Goal: Information Seeking & Learning: Learn about a topic

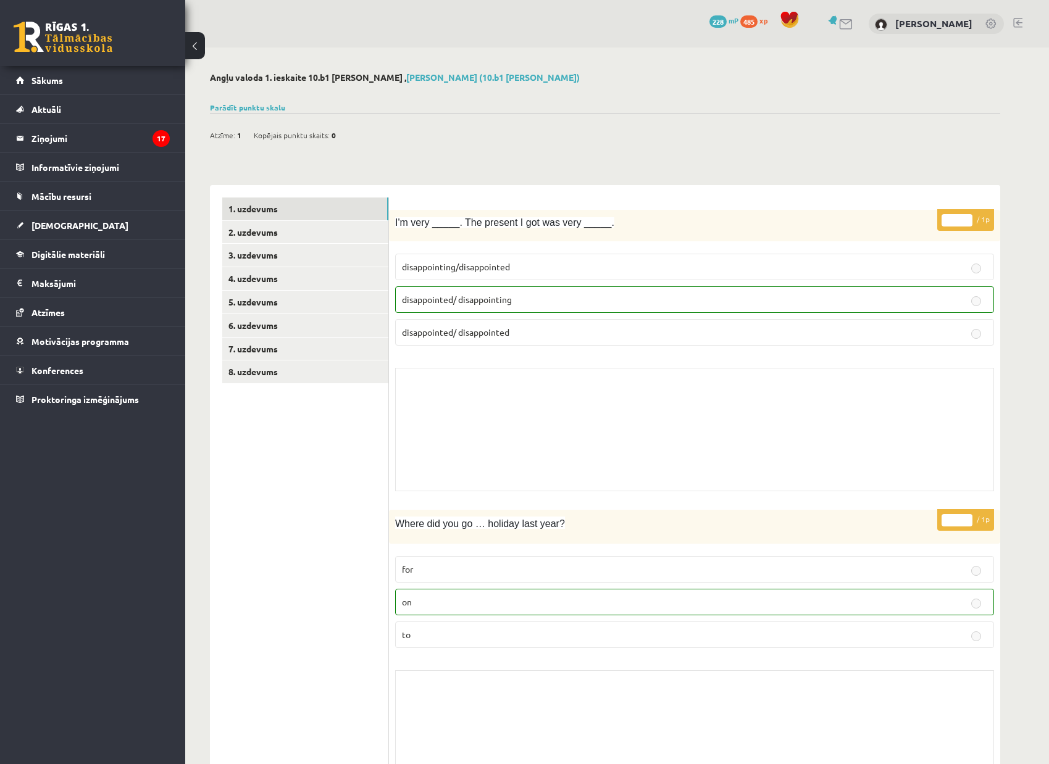
scroll to position [81, 0]
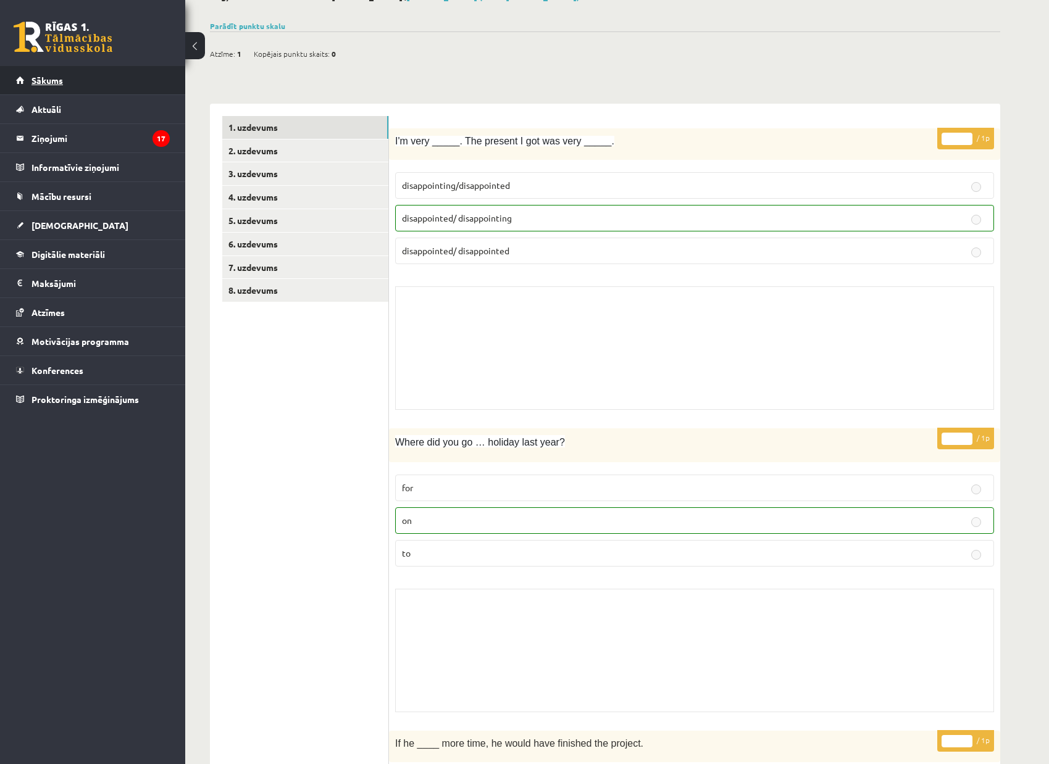
click at [63, 85] on link "Sākums" at bounding box center [93, 80] width 154 height 28
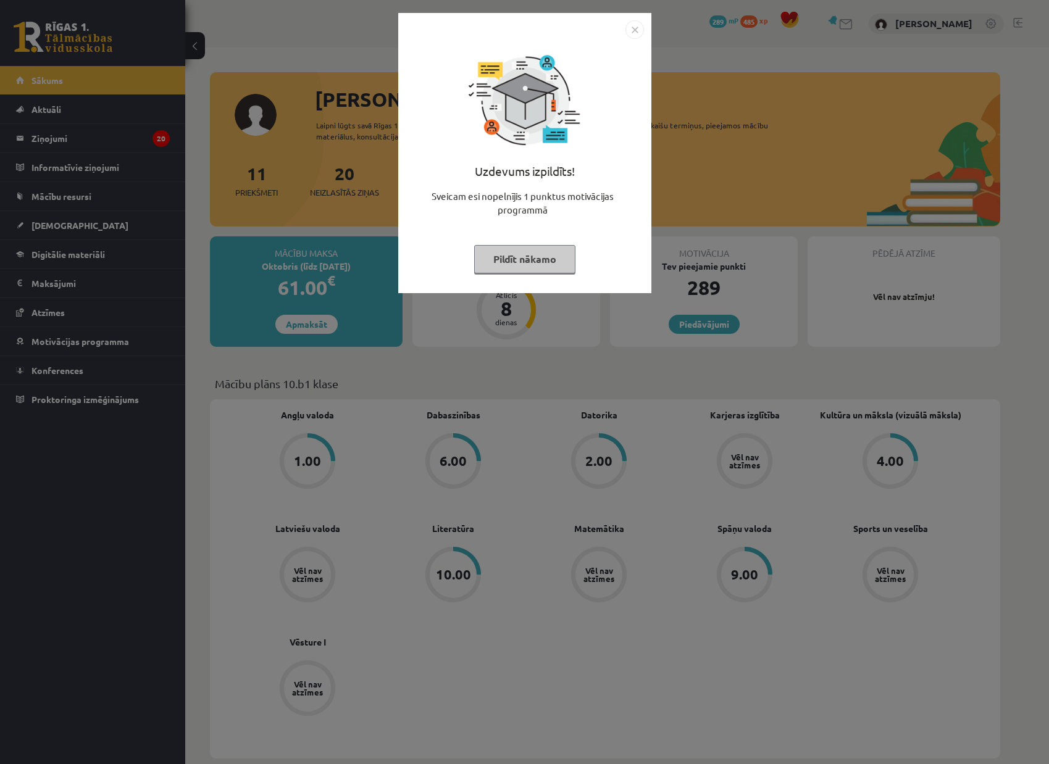
click at [635, 28] on img "Close" at bounding box center [634, 29] width 19 height 19
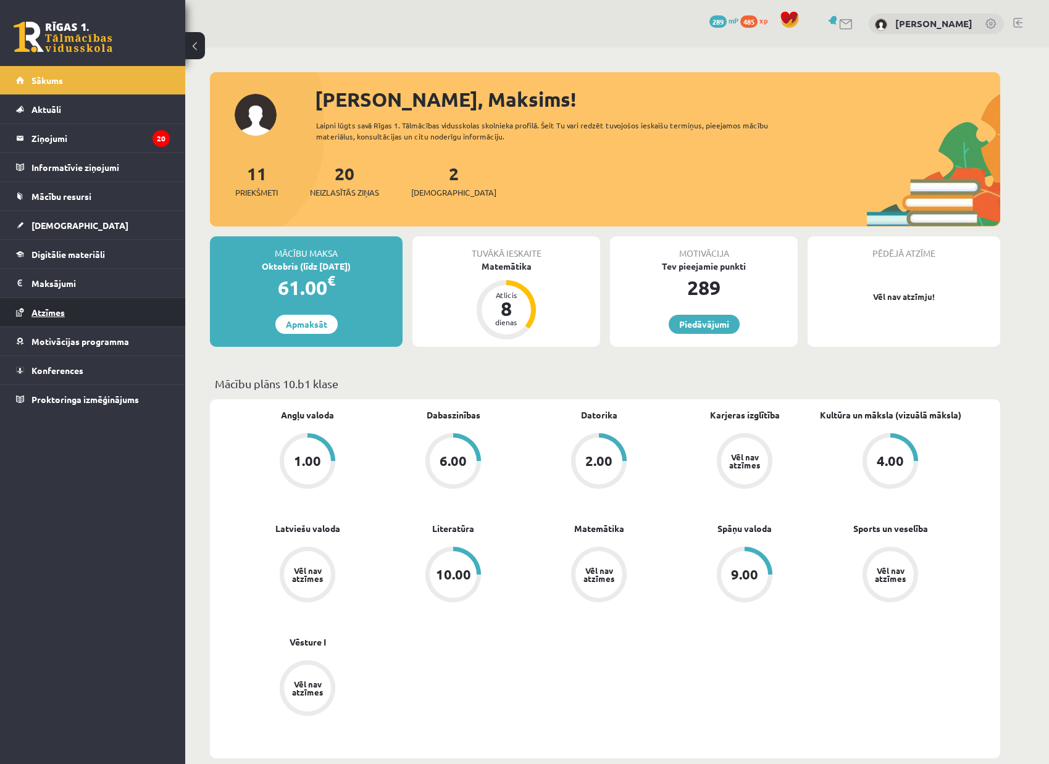
click at [65, 311] on span "Atzīmes" at bounding box center [47, 312] width 33 height 11
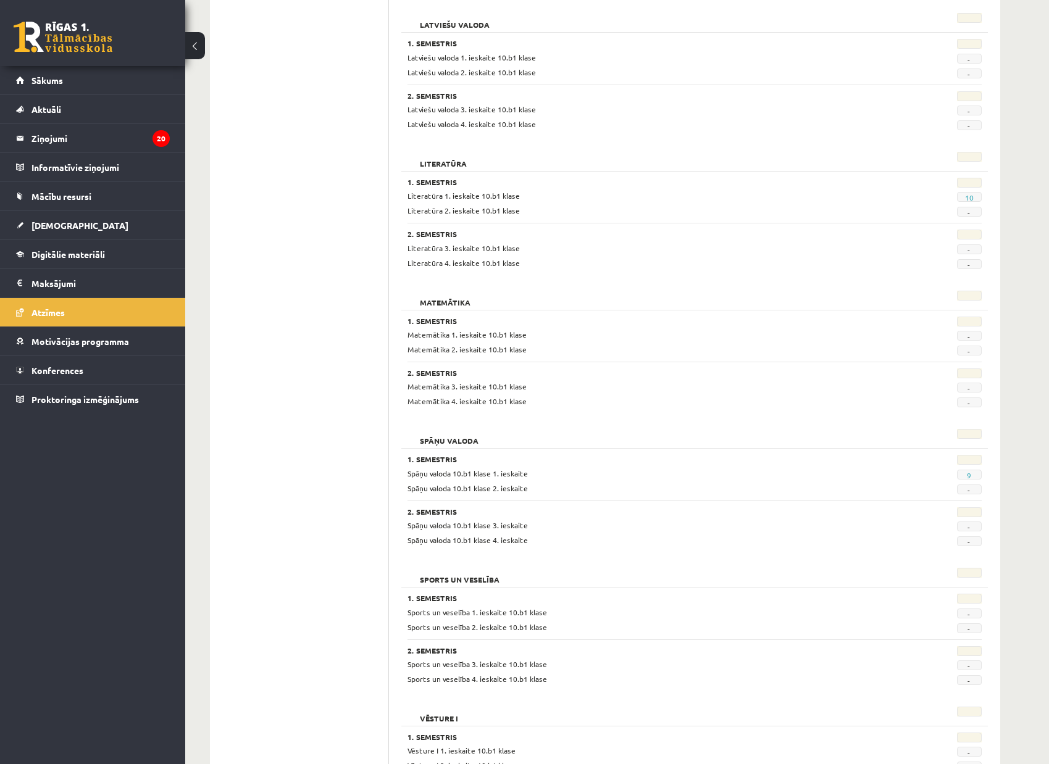
scroll to position [761, 0]
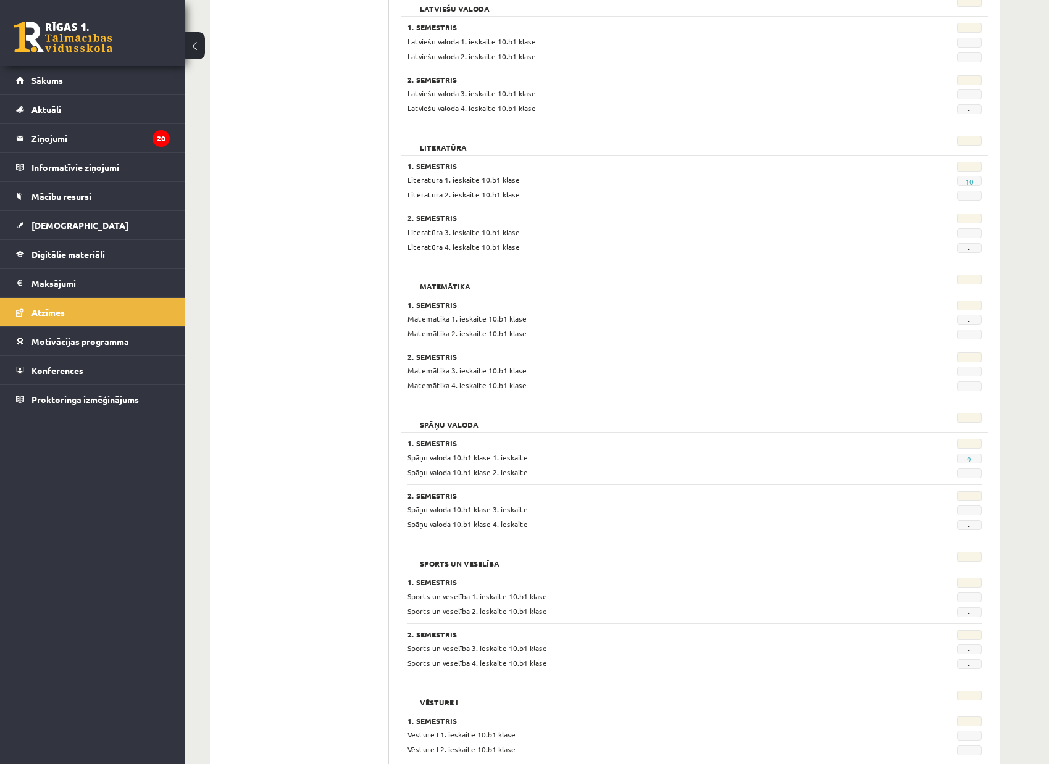
click at [894, 461] on div "Spāņu valoda 10.b1 klase 1. ieskaite 9 Spāņu valoda 10.b1 klase 2. ieskaite -" at bounding box center [694, 465] width 574 height 27
click at [968, 456] on link "9" at bounding box center [969, 459] width 4 height 10
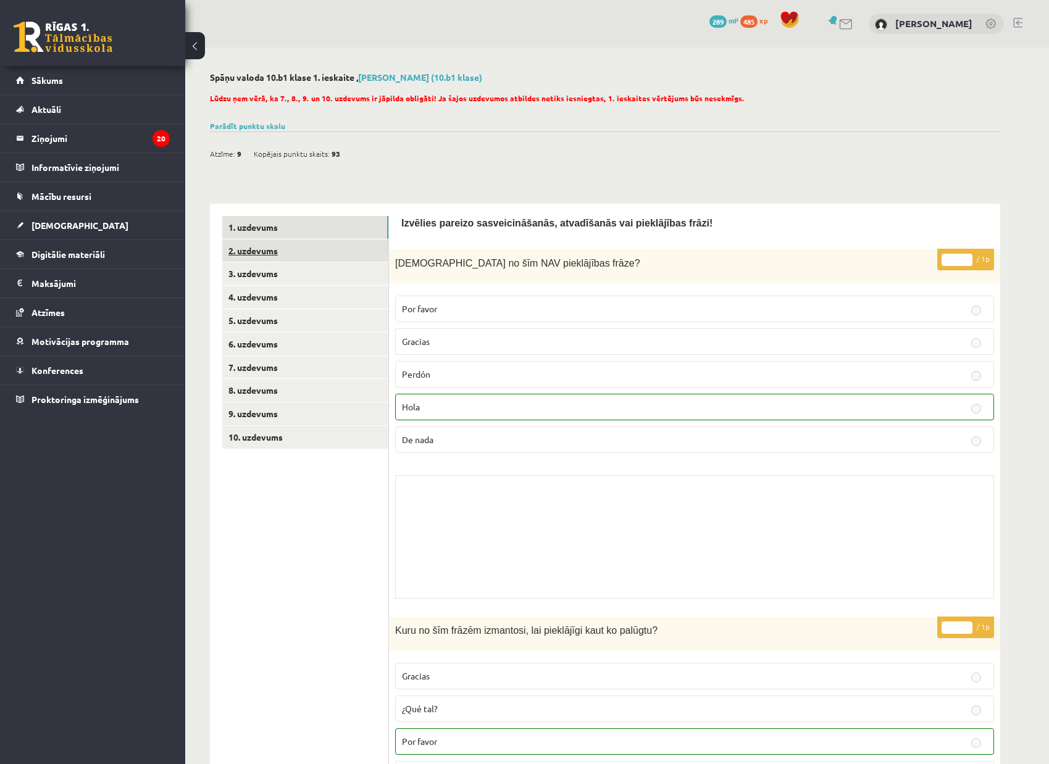
click at [272, 249] on link "2. uzdevums" at bounding box center [305, 250] width 166 height 23
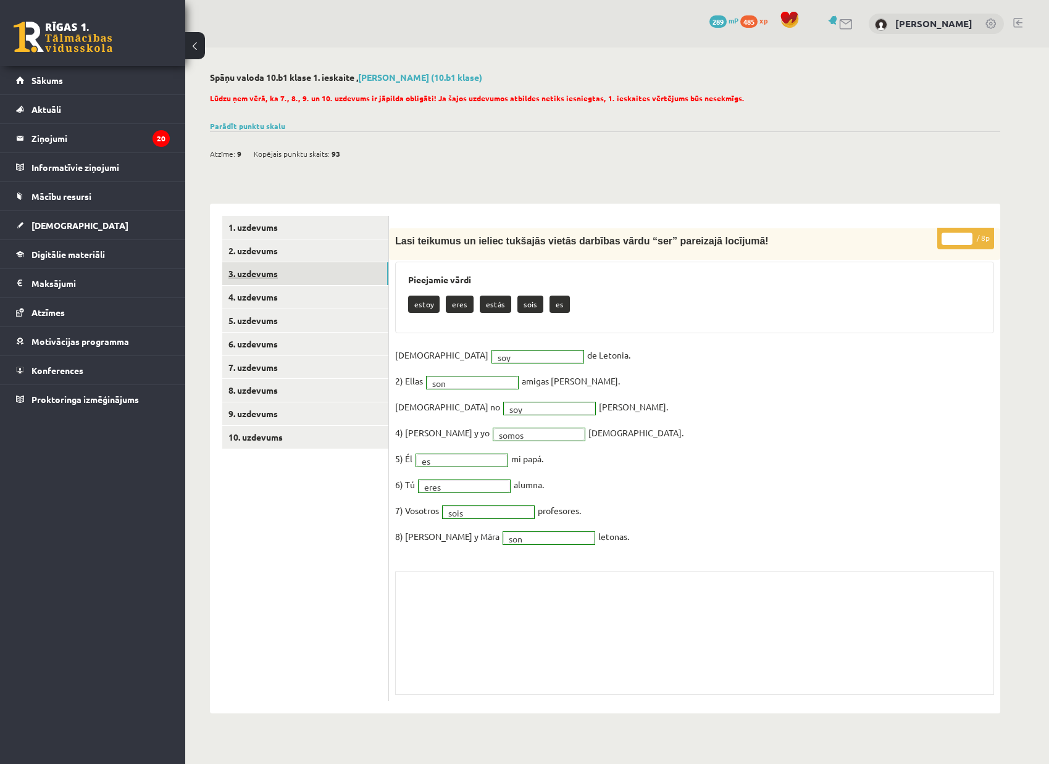
click at [273, 269] on link "3. uzdevums" at bounding box center [305, 273] width 166 height 23
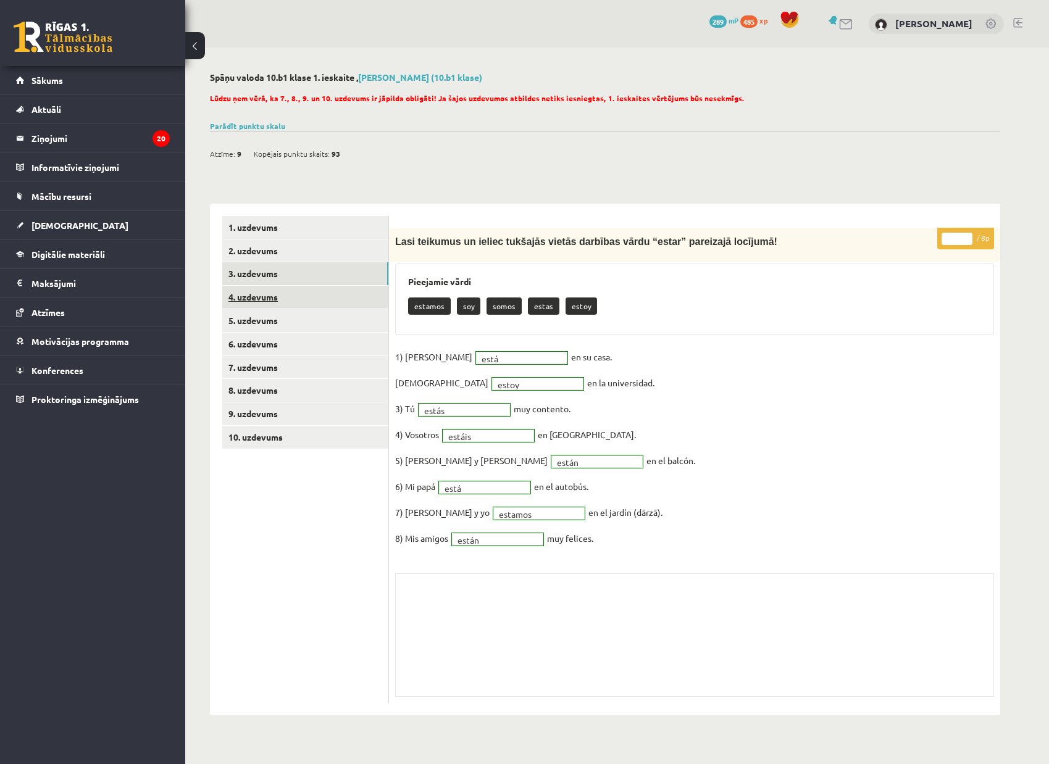
click at [269, 291] on link "4. uzdevums" at bounding box center [305, 297] width 166 height 23
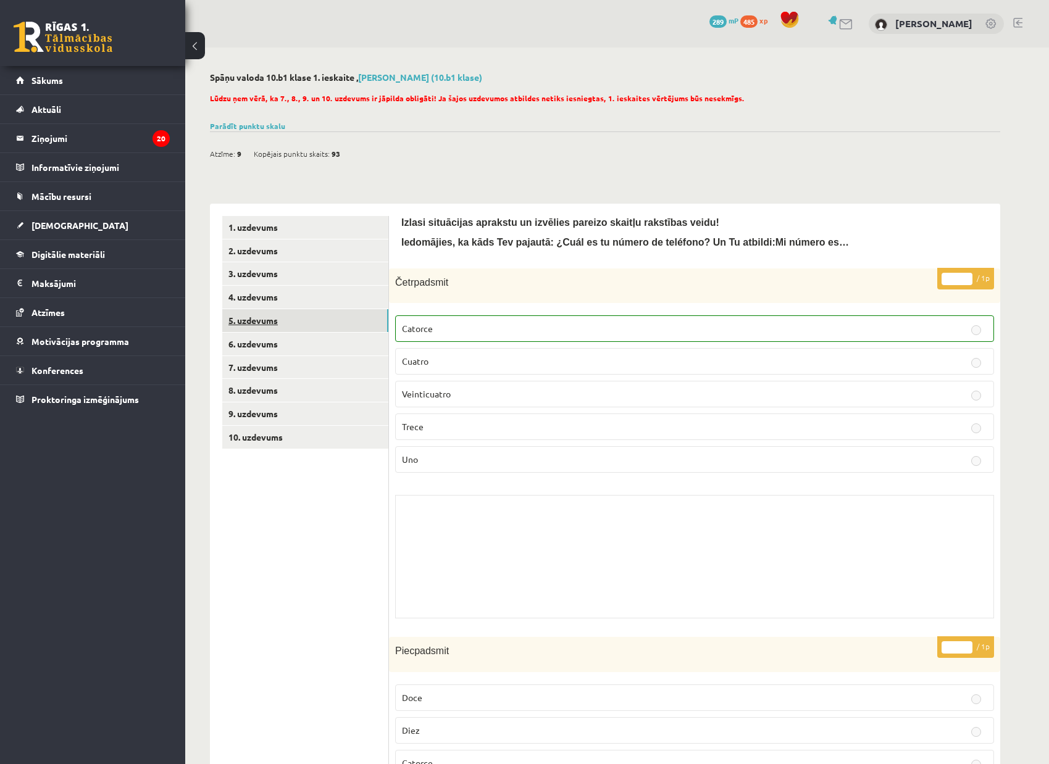
click at [306, 313] on link "5. uzdevums" at bounding box center [305, 320] width 166 height 23
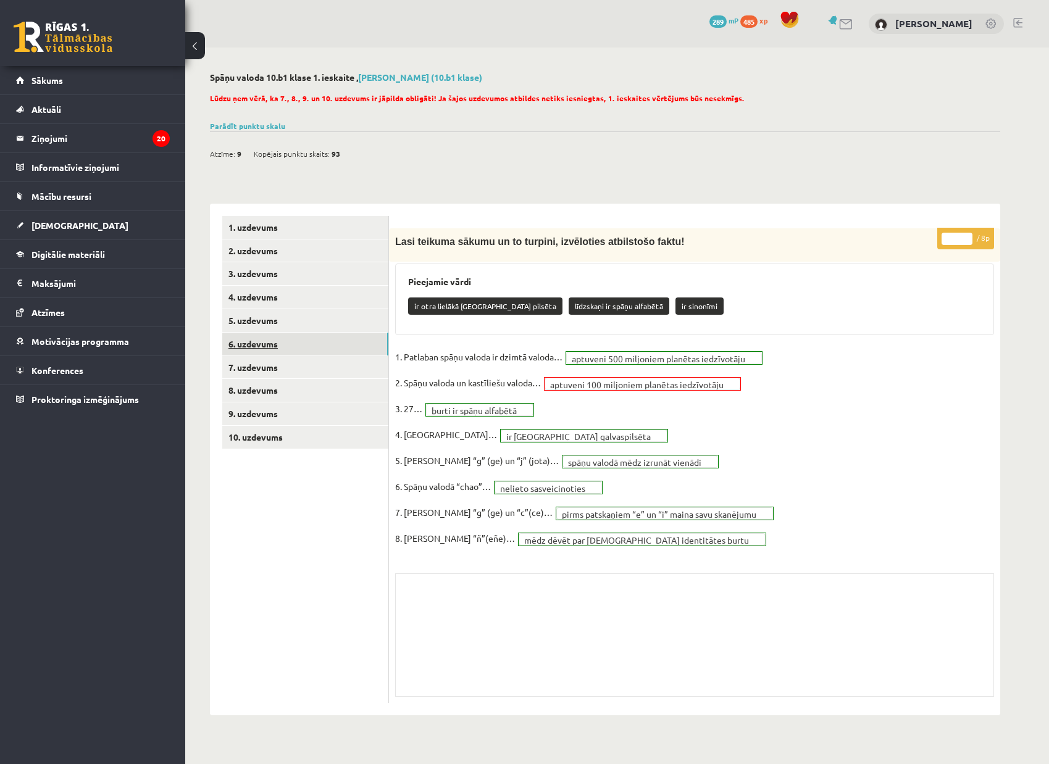
click at [271, 341] on link "6. uzdevums" at bounding box center [305, 344] width 166 height 23
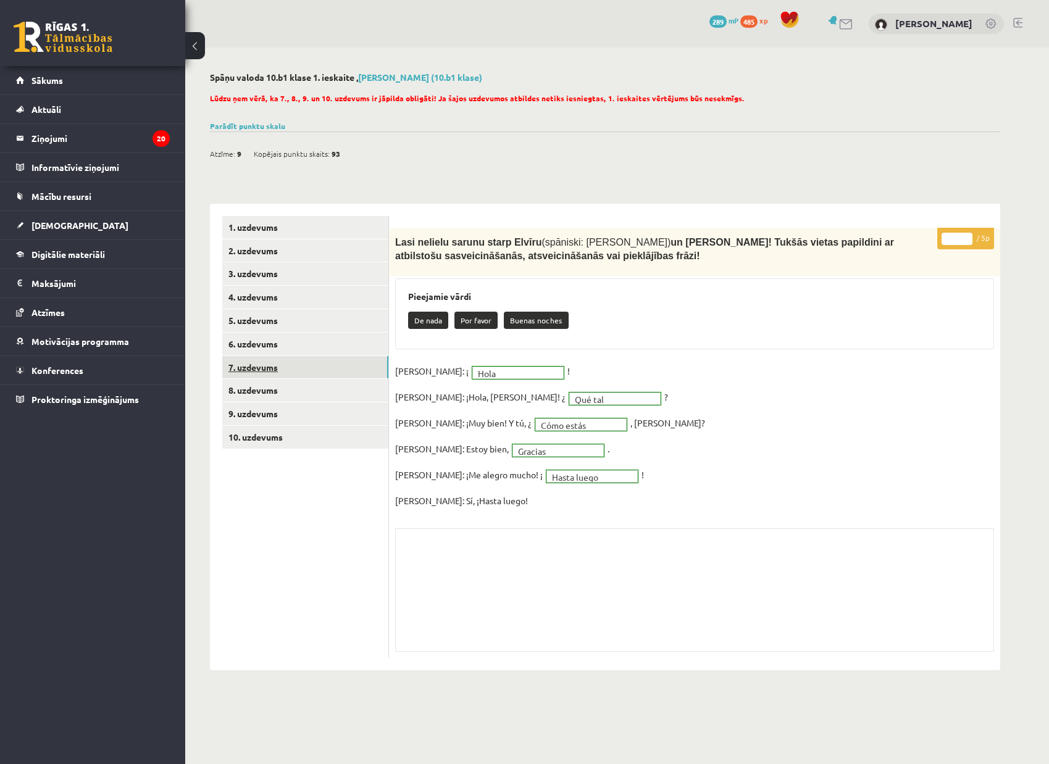
click at [268, 370] on link "7. uzdevums" at bounding box center [305, 367] width 166 height 23
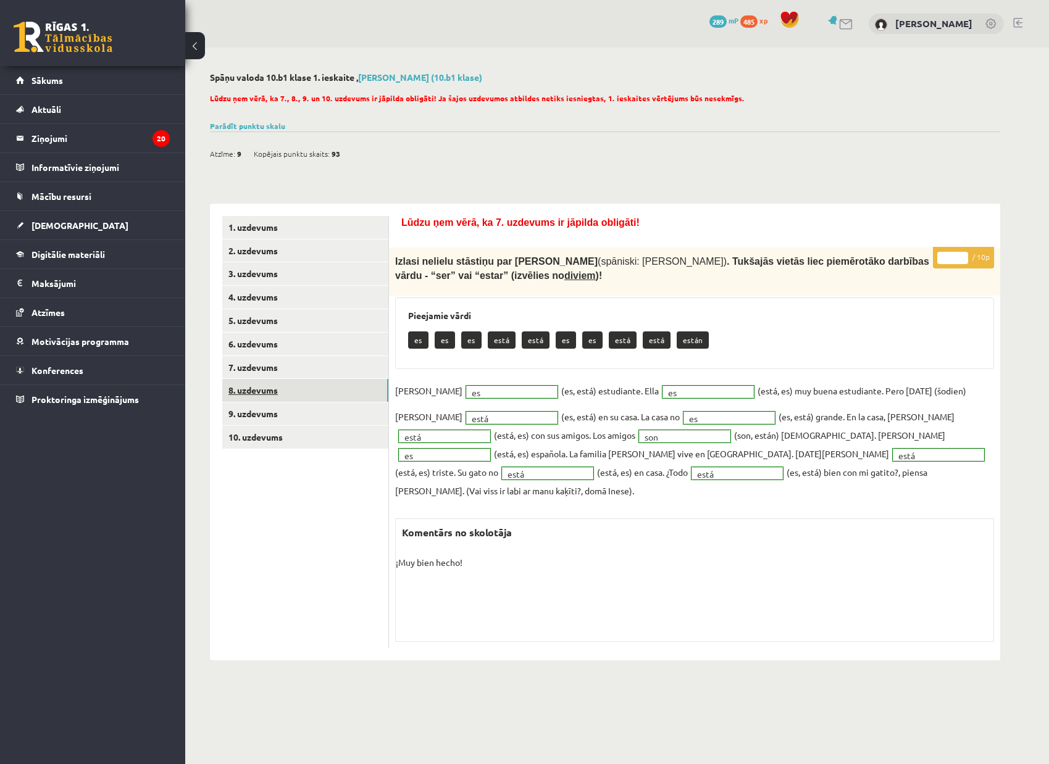
click at [257, 391] on link "8. uzdevums" at bounding box center [305, 390] width 166 height 23
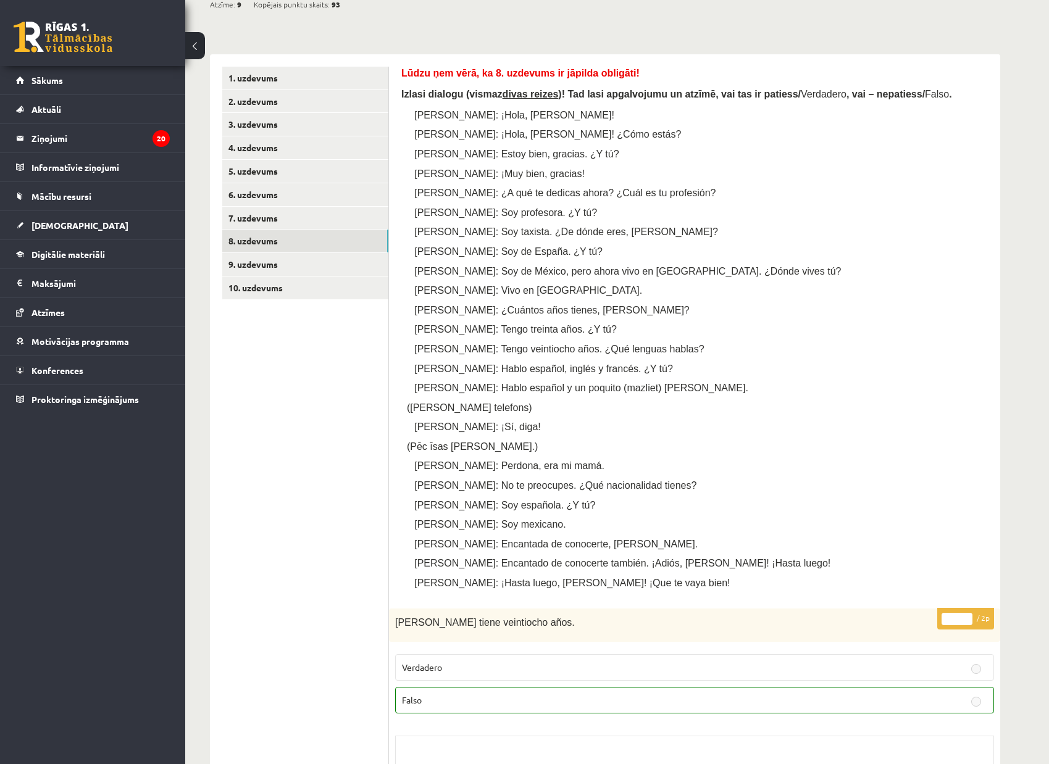
scroll to position [144, 0]
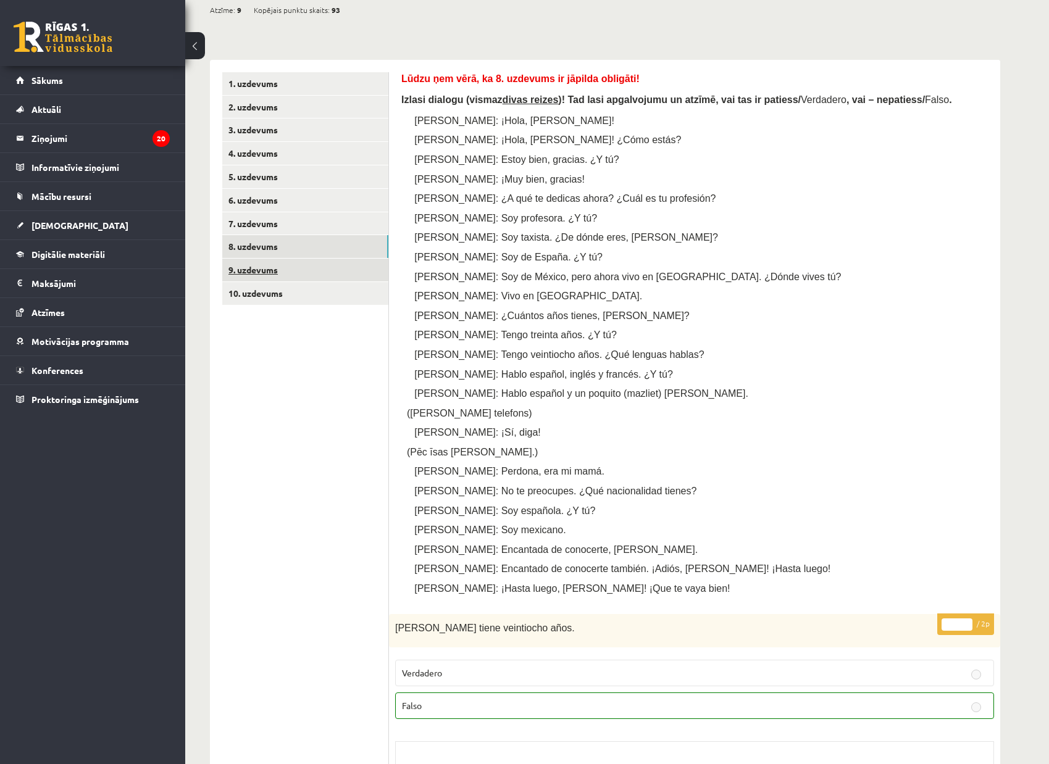
click at [265, 270] on link "9. uzdevums" at bounding box center [305, 270] width 166 height 23
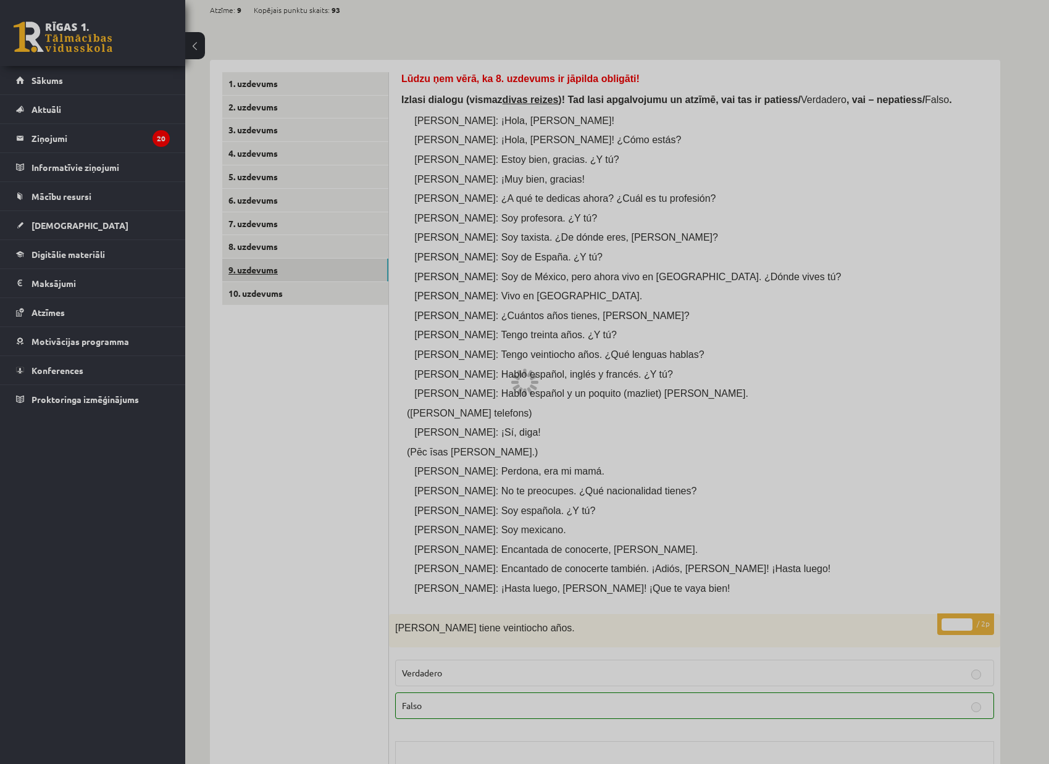
scroll to position [72, 0]
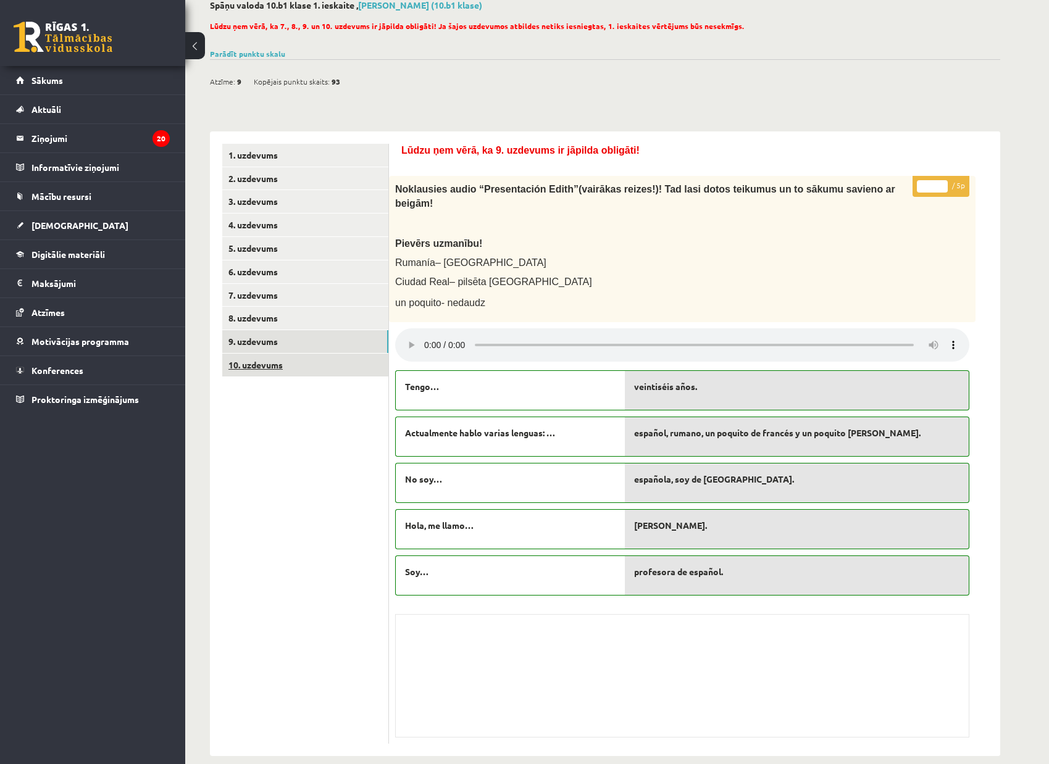
click at [281, 355] on link "10. uzdevums" at bounding box center [305, 365] width 166 height 23
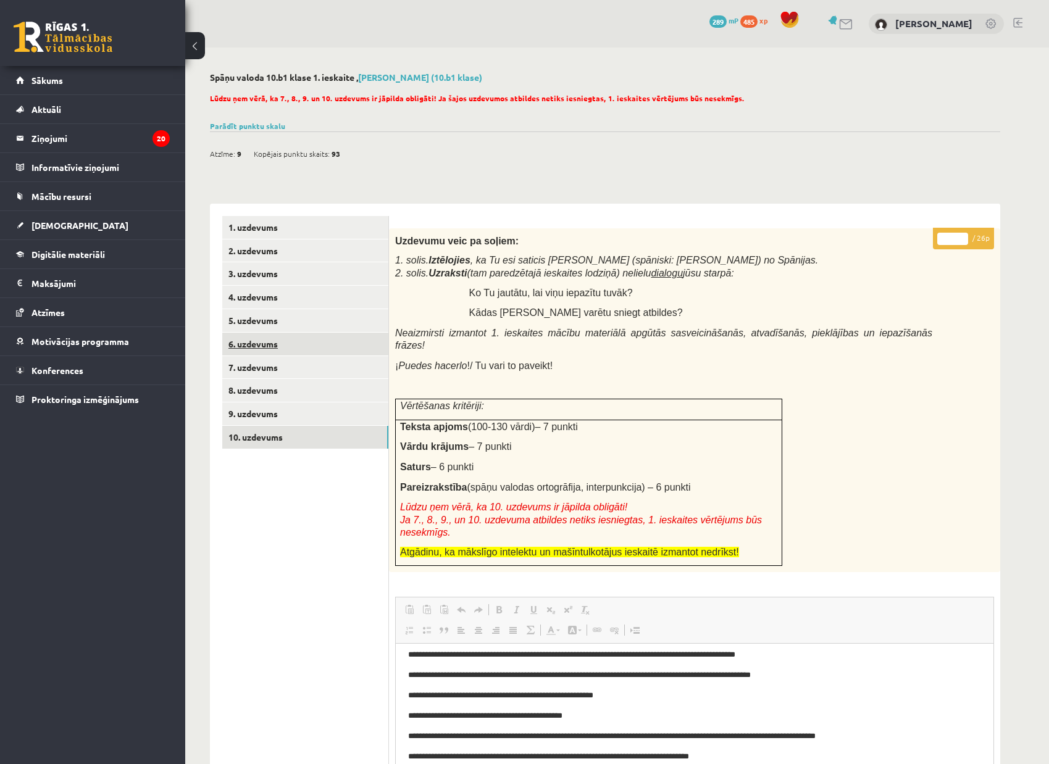
scroll to position [0, 0]
click at [47, 228] on span "[DEMOGRAPHIC_DATA]" at bounding box center [79, 225] width 97 height 11
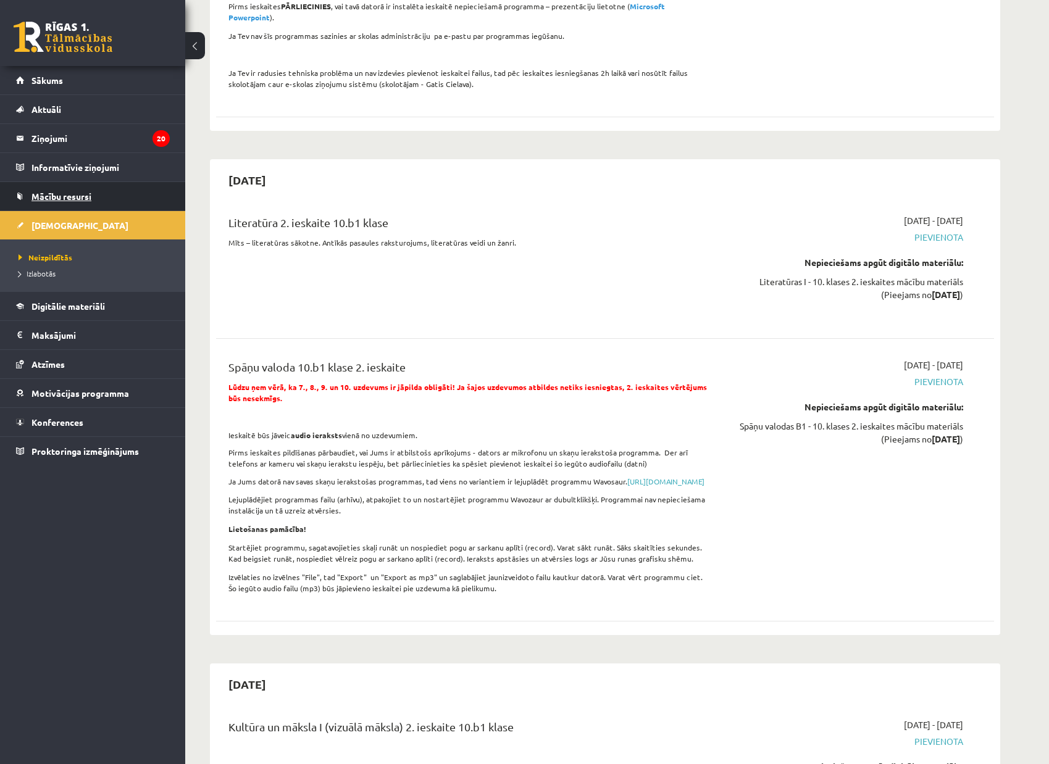
scroll to position [2100, 0]
click at [69, 365] on link "Atzīmes" at bounding box center [93, 364] width 154 height 28
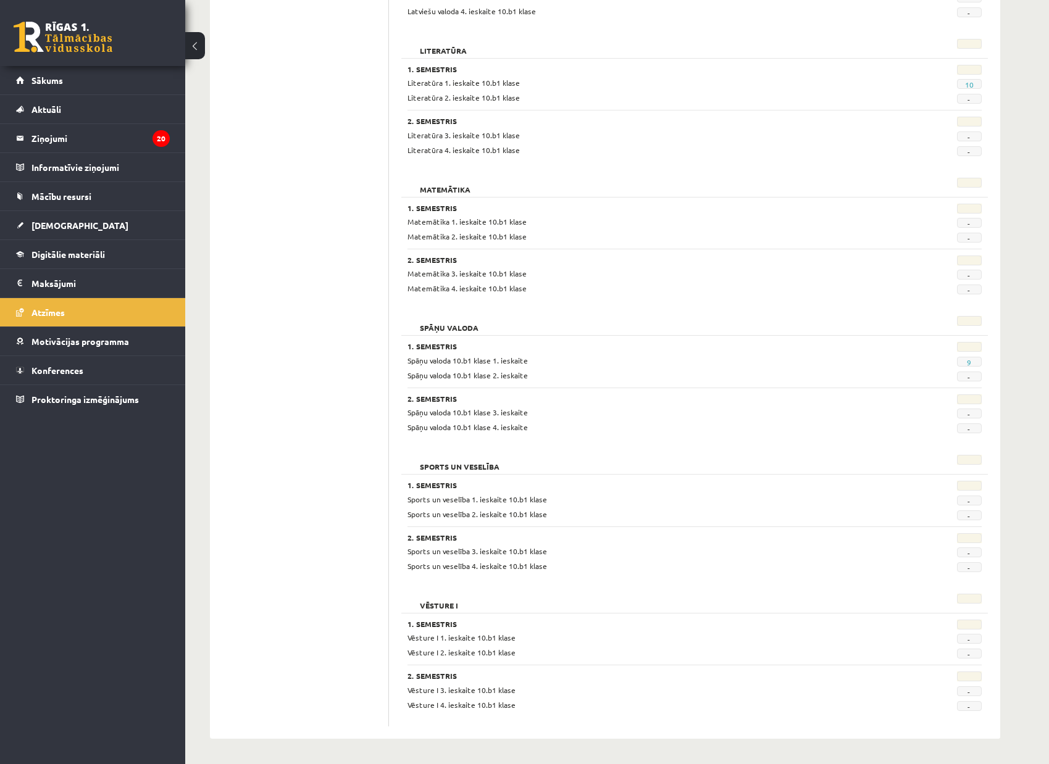
scroll to position [853, 0]
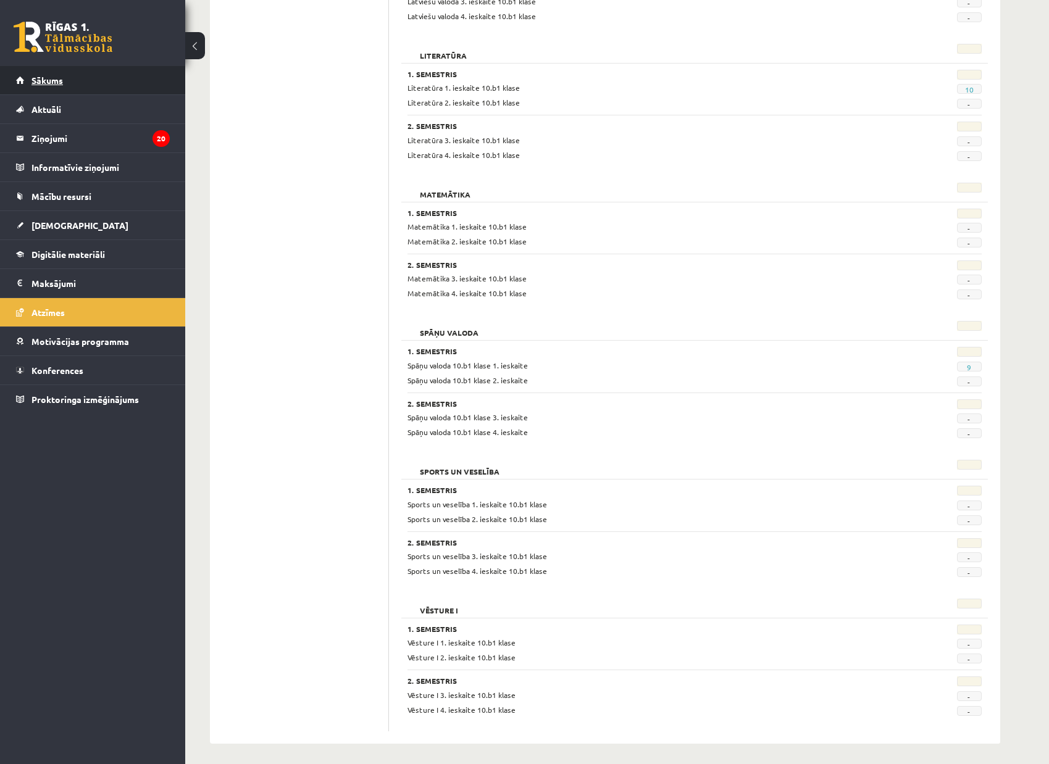
click at [47, 85] on link "Sākums" at bounding box center [93, 80] width 154 height 28
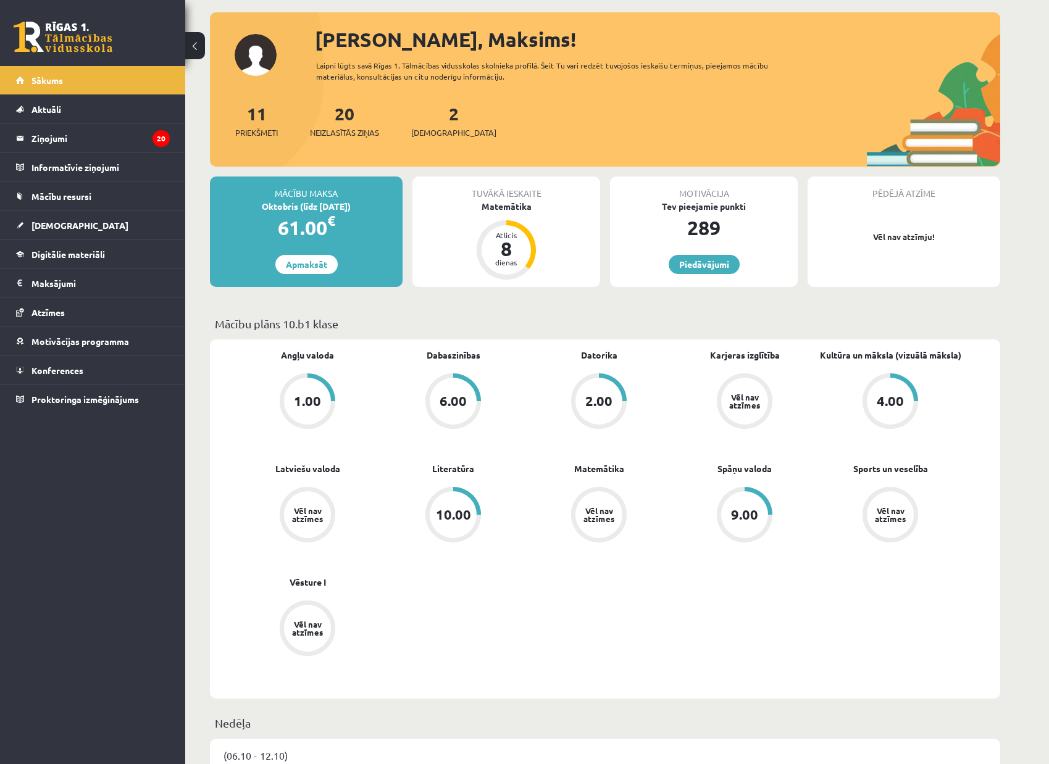
scroll to position [64, 0]
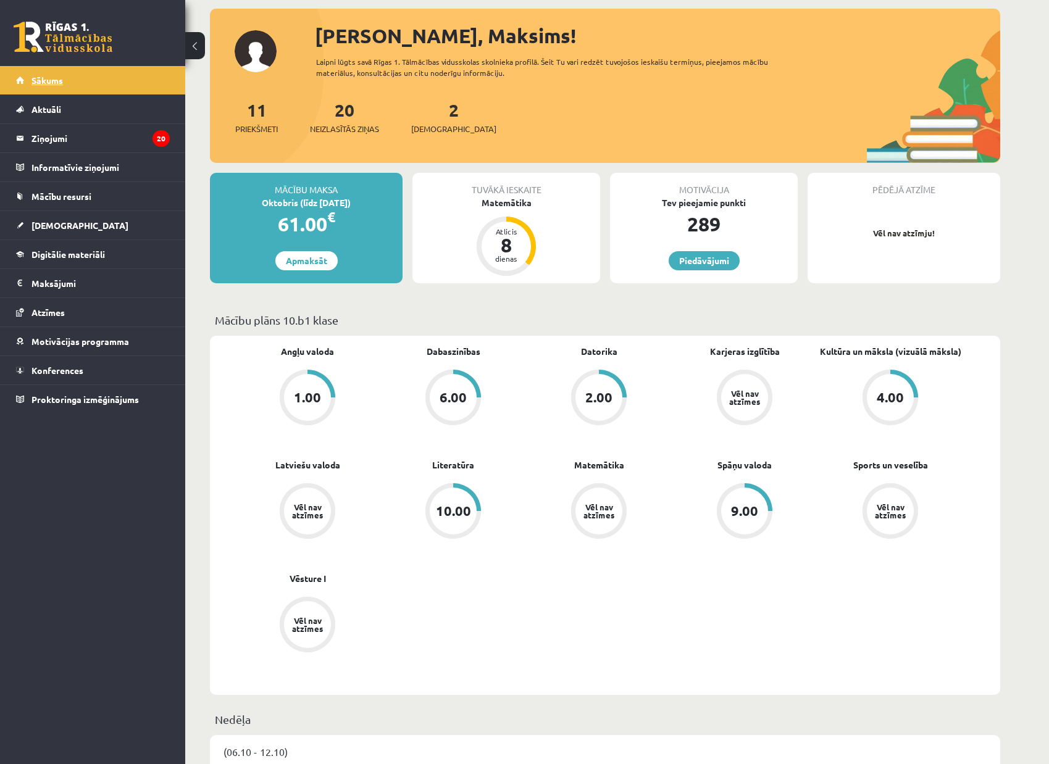
click at [64, 78] on link "Sākums" at bounding box center [93, 80] width 154 height 28
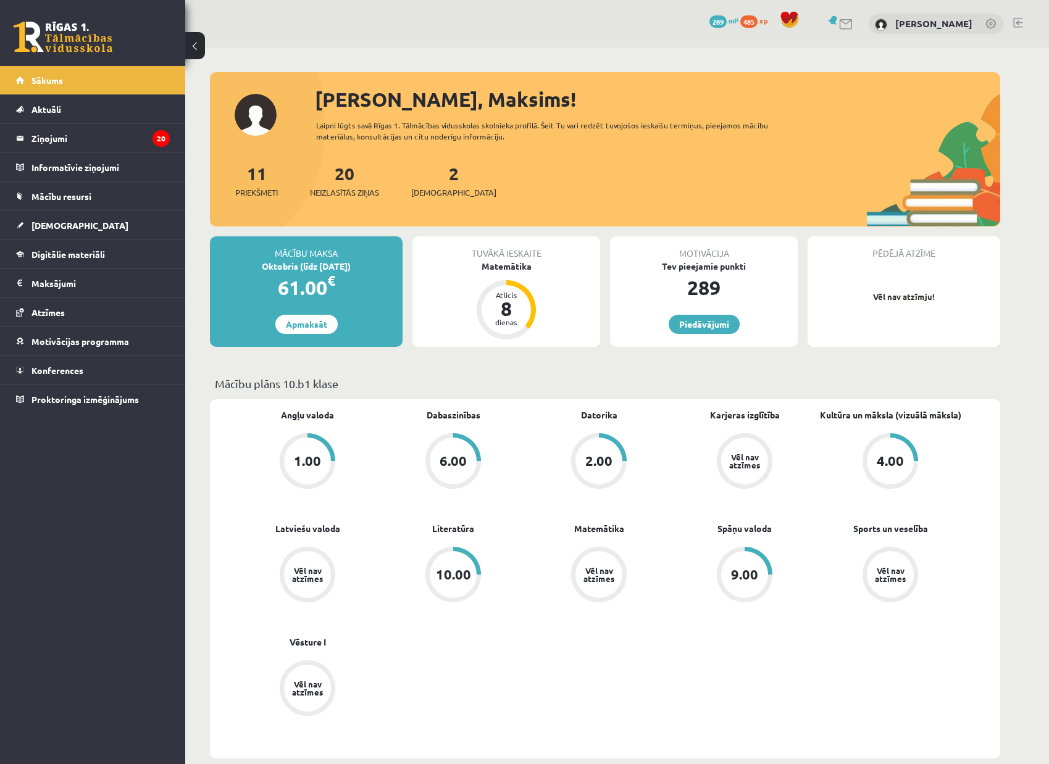
click at [57, 44] on link at bounding box center [63, 37] width 99 height 31
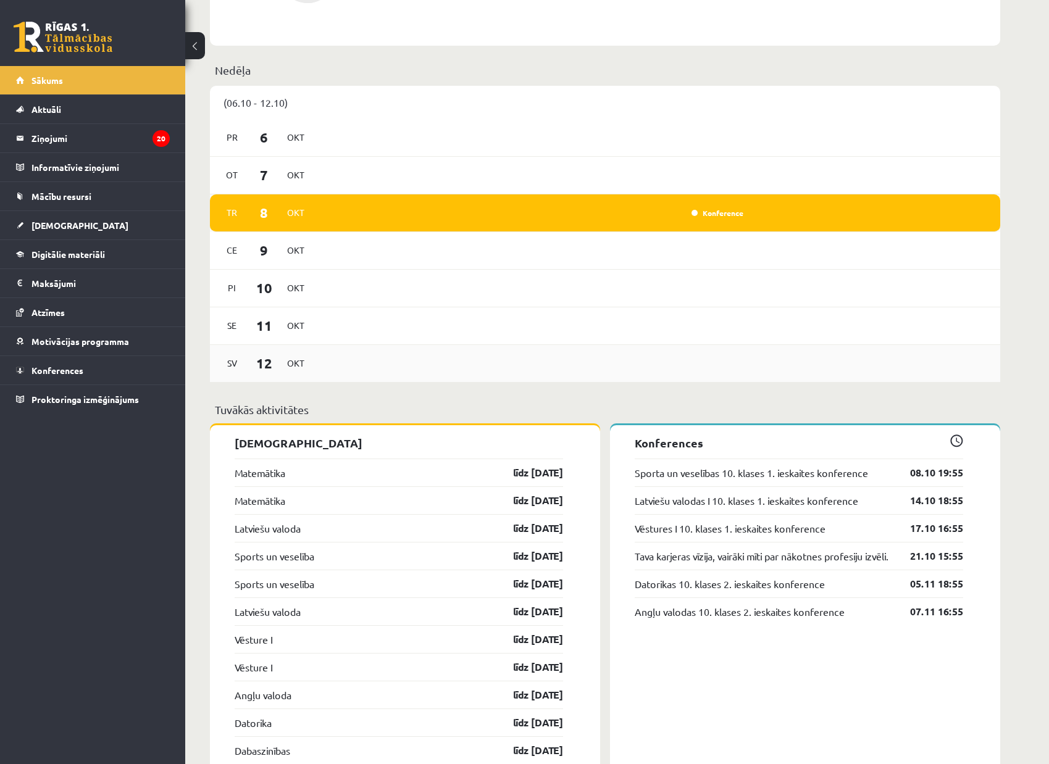
scroll to position [762, 0]
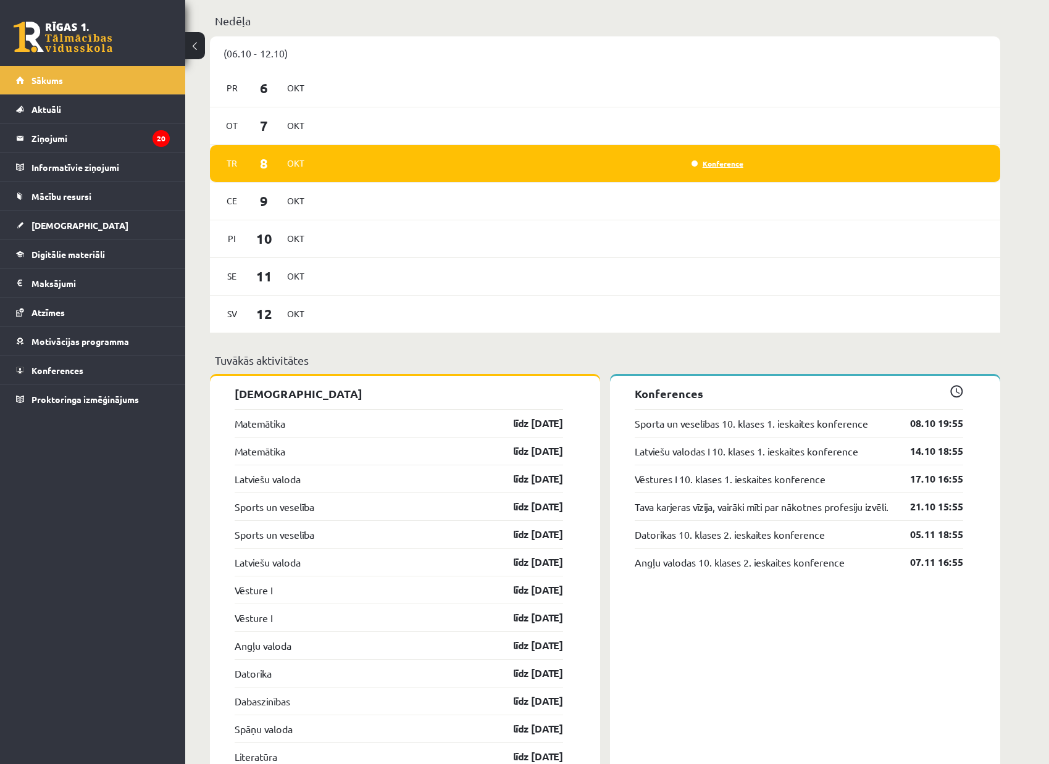
click at [729, 167] on link "Konference" at bounding box center [717, 164] width 52 height 10
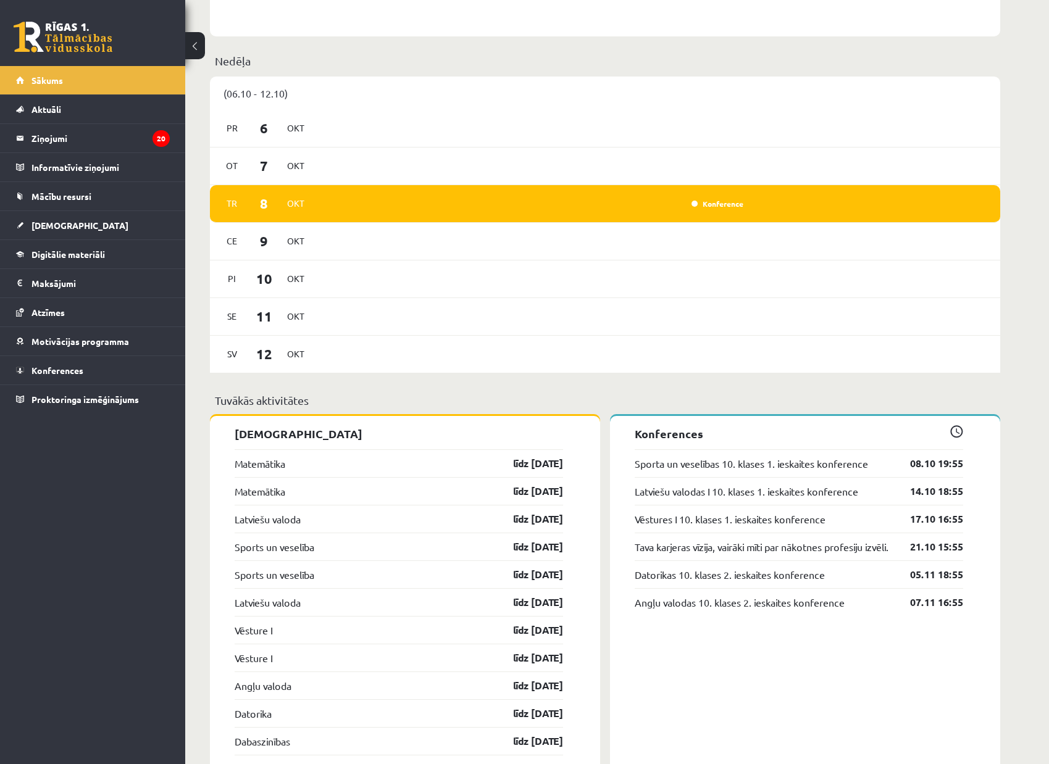
scroll to position [720, 0]
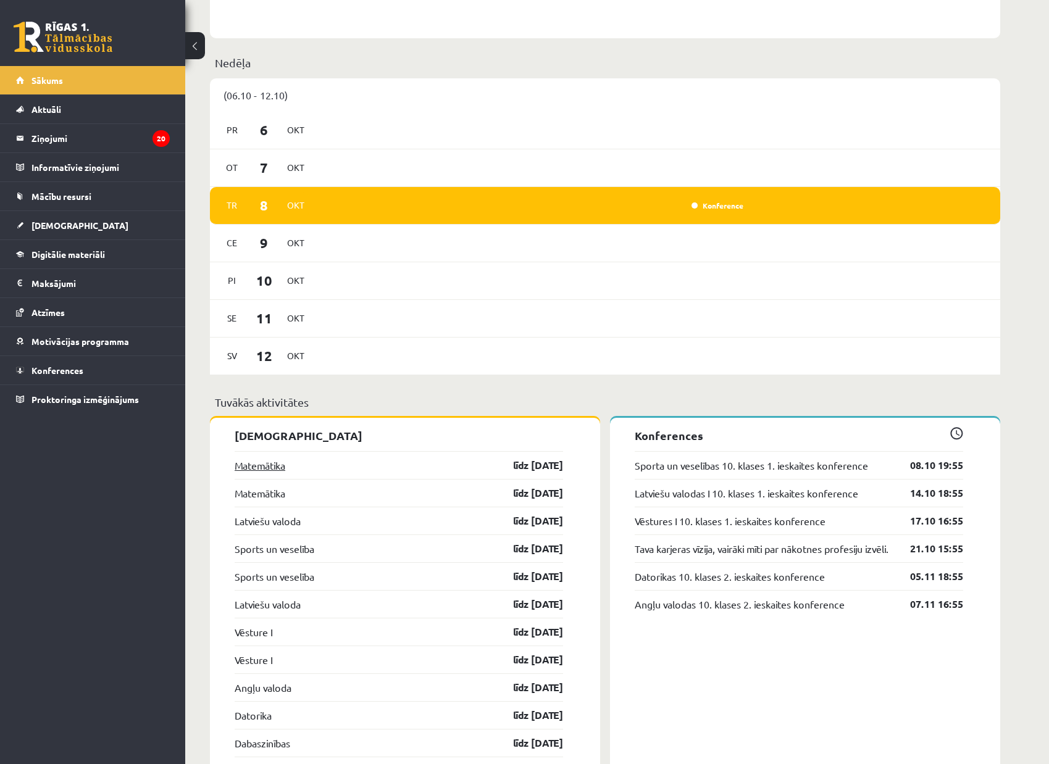
click at [260, 465] on link "Matemātika" at bounding box center [260, 465] width 51 height 15
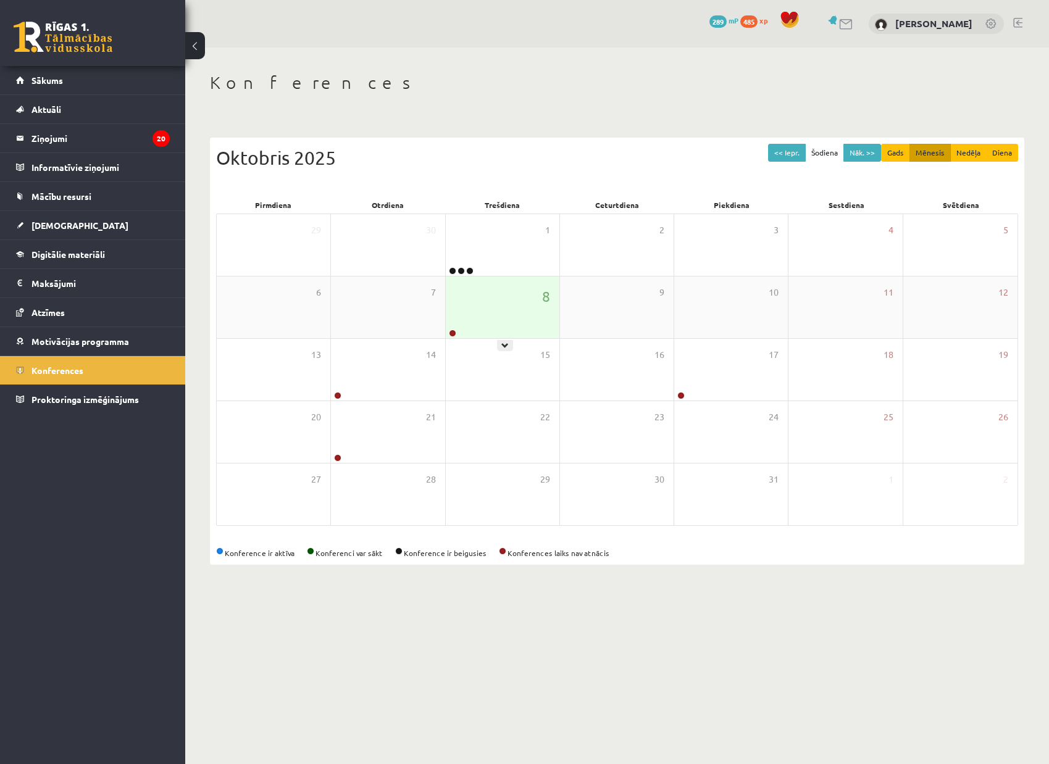
click at [535, 326] on div "8" at bounding box center [503, 308] width 114 height 62
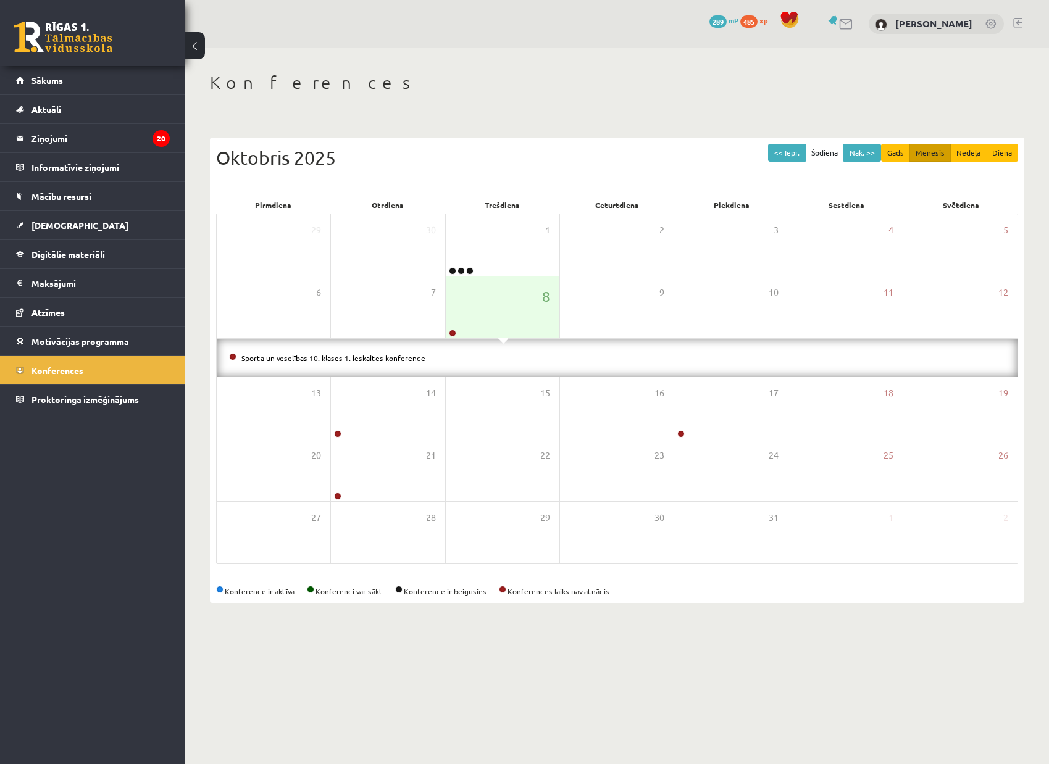
click at [405, 362] on li "Sporta un veselības 10. klases 1. ieskaites konference" at bounding box center [617, 358] width 776 height 14
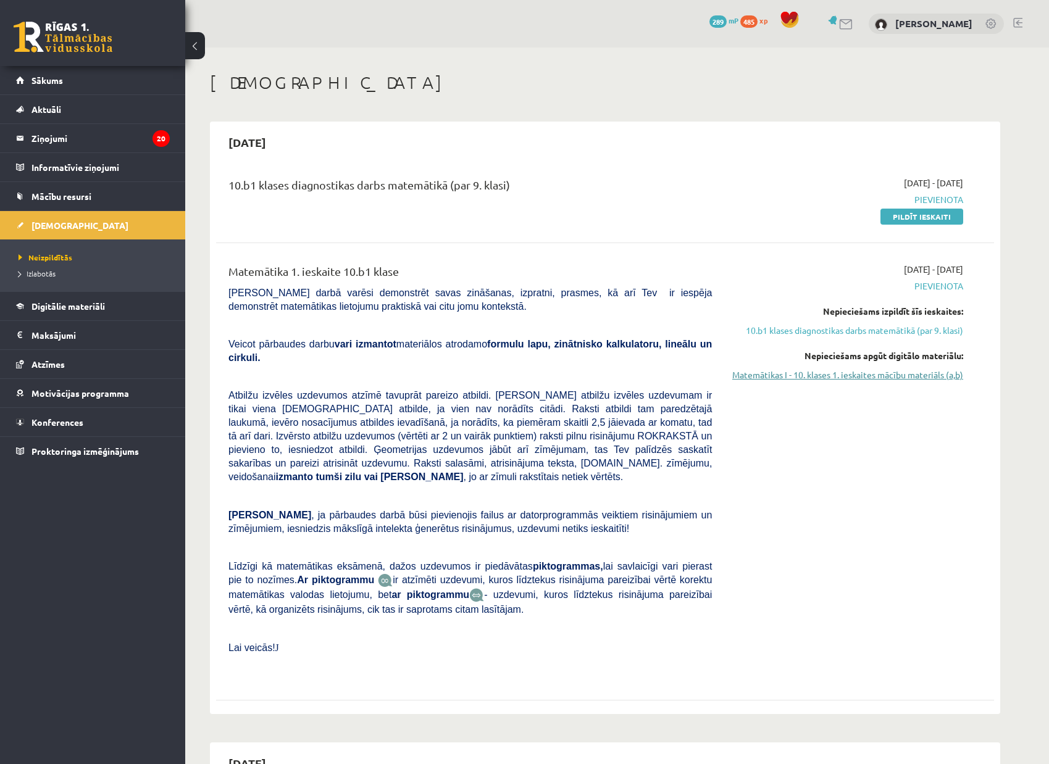
click at [852, 378] on link "Matemātikas I - 10. klases 1. ieskaites mācību materiāls (a,b)" at bounding box center [846, 374] width 233 height 13
click at [52, 112] on span "Aktuāli" at bounding box center [46, 109] width 30 height 11
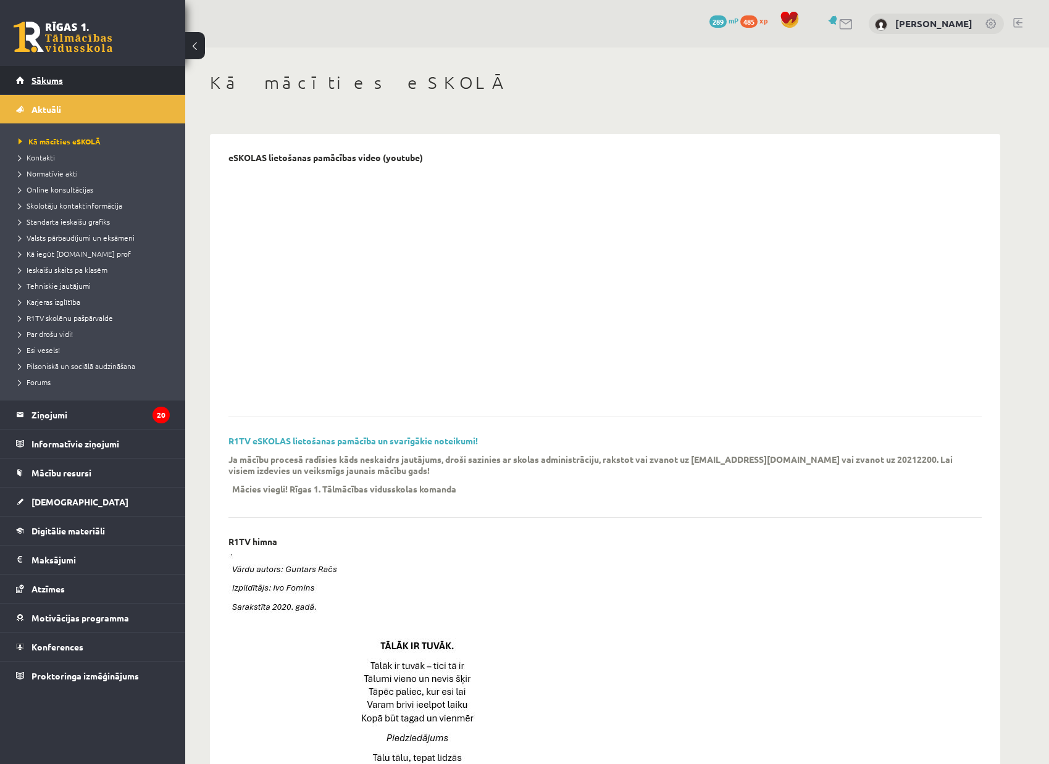
click at [49, 79] on span "Sākums" at bounding box center [46, 80] width 31 height 11
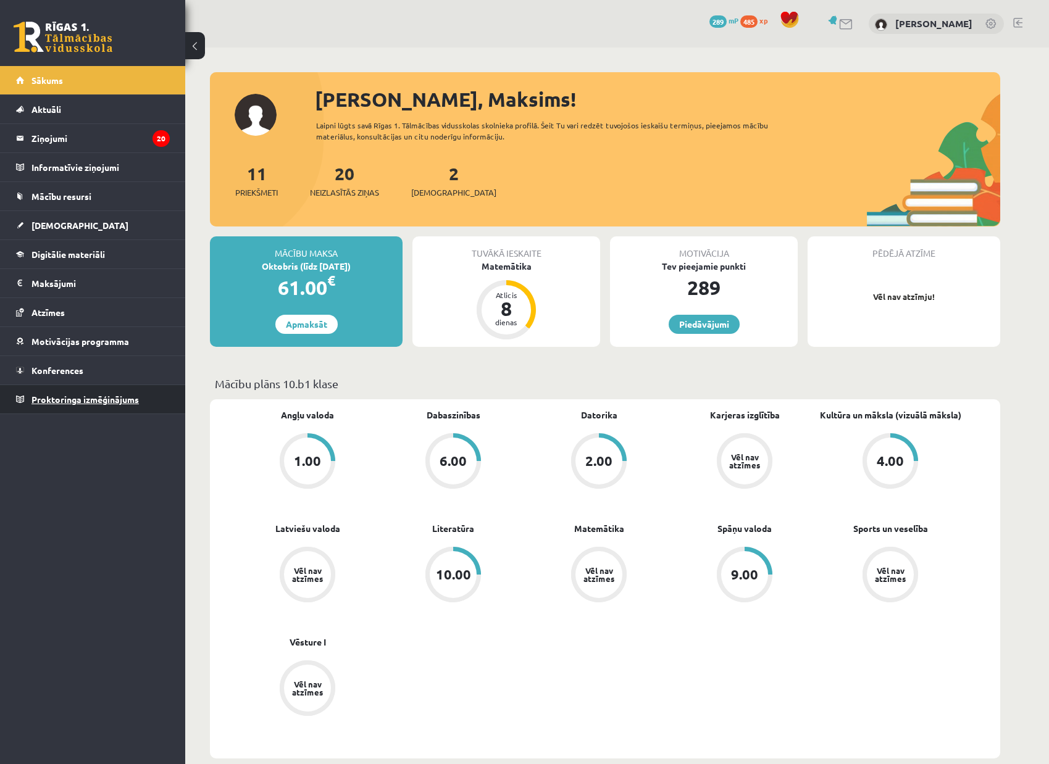
click at [59, 404] on span "Proktoringa izmēģinājums" at bounding box center [84, 399] width 107 height 11
